Goal: Information Seeking & Learning: Learn about a topic

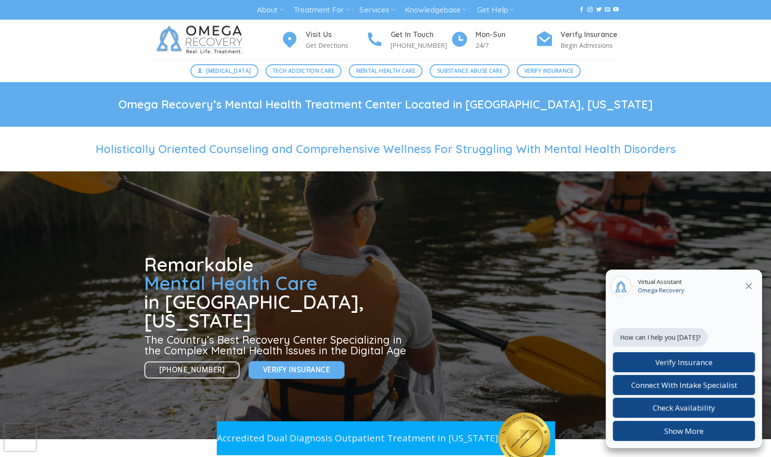
click at [745, 285] on icon "Close" at bounding box center [748, 286] width 11 height 11
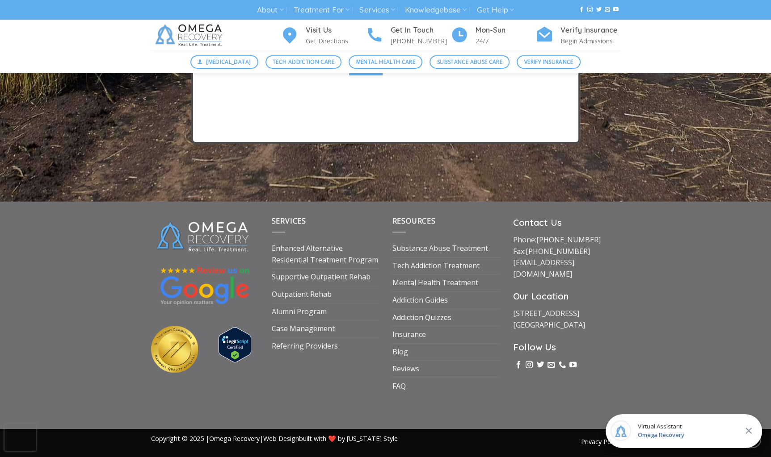
scroll to position [3315, 0]
click at [302, 260] on link "Enhanced Alternative Residential Treatment Program" at bounding box center [325, 254] width 107 height 28
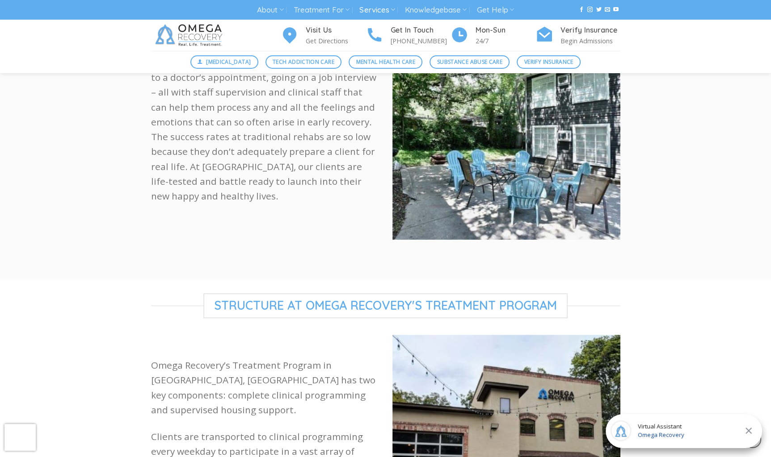
scroll to position [581, 0]
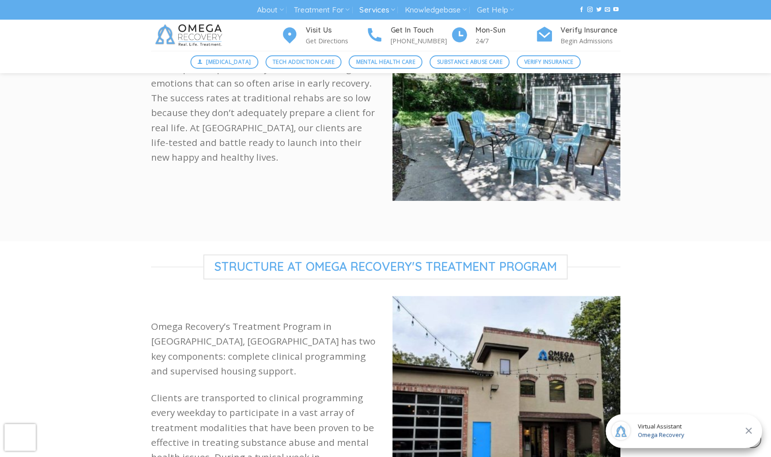
click at [748, 432] on icon "Close" at bounding box center [748, 431] width 6 height 6
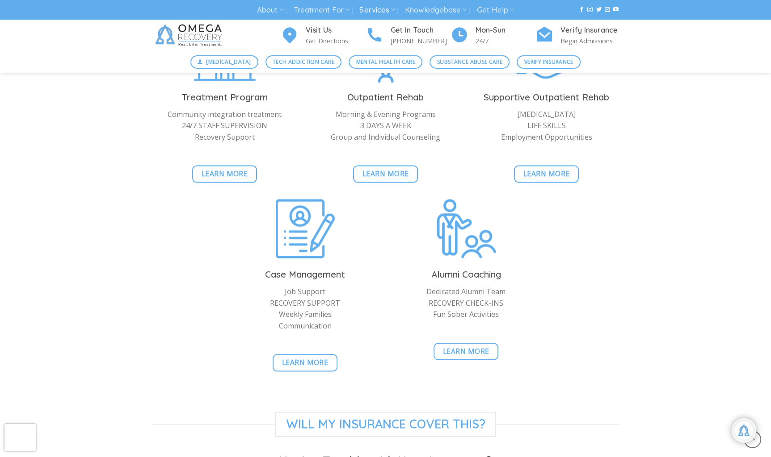
scroll to position [2100, 0]
